Goal: Task Accomplishment & Management: Use online tool/utility

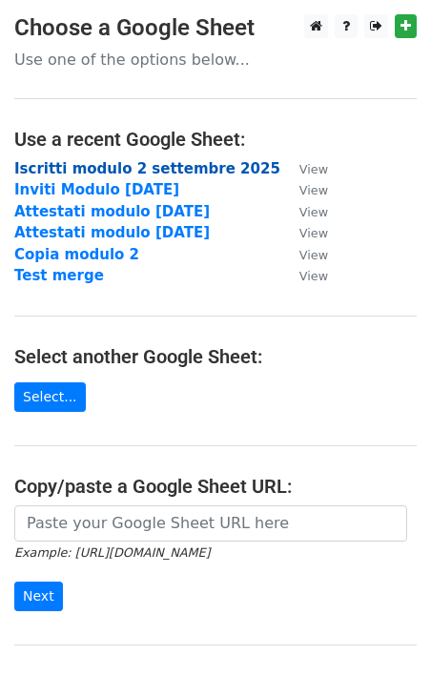
click at [204, 170] on strong "Iscritti modulo 2 settembre 2025" at bounding box center [147, 168] width 266 height 17
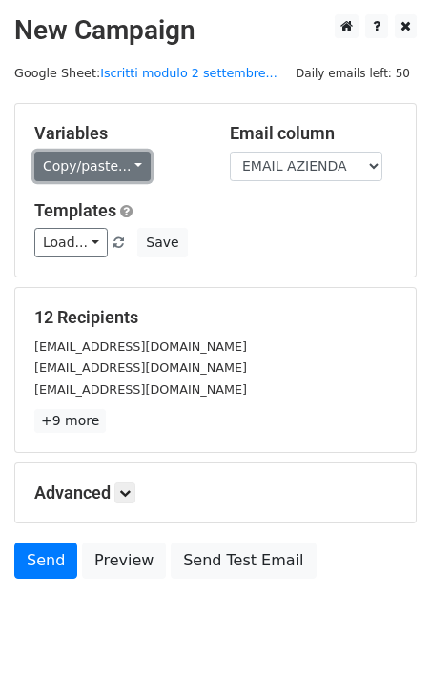
click at [130, 166] on link "Copy/paste..." at bounding box center [92, 167] width 116 height 30
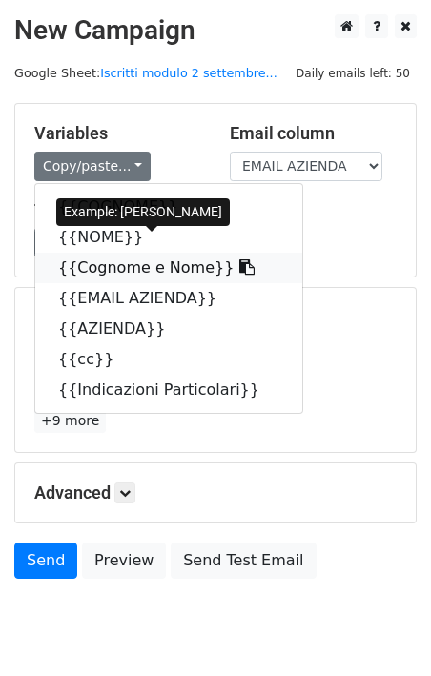
click at [239, 270] on icon at bounding box center [246, 266] width 15 height 15
